Goal: Find contact information: Find contact information

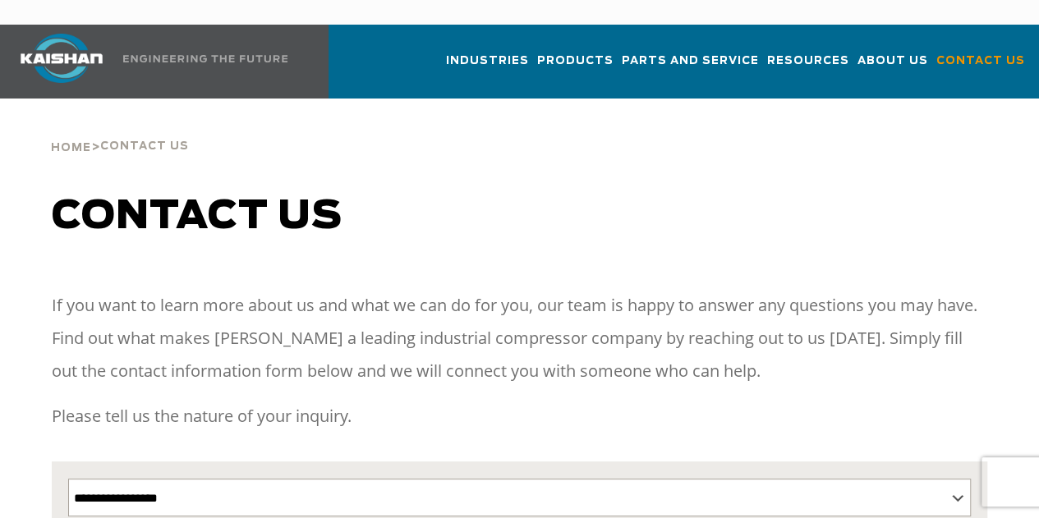
drag, startPoint x: 1041, startPoint y: 114, endPoint x: 1035, endPoint y: 94, distance: 20.5
click at [1038, 103] on html "Industries Aerospace Agriculture Amusement Parks Aquaculture Automotive Aviatio…" at bounding box center [519, 259] width 1039 height 518
click at [953, 52] on span "Contact Us" at bounding box center [981, 63] width 89 height 22
